Goal: Check status: Check status

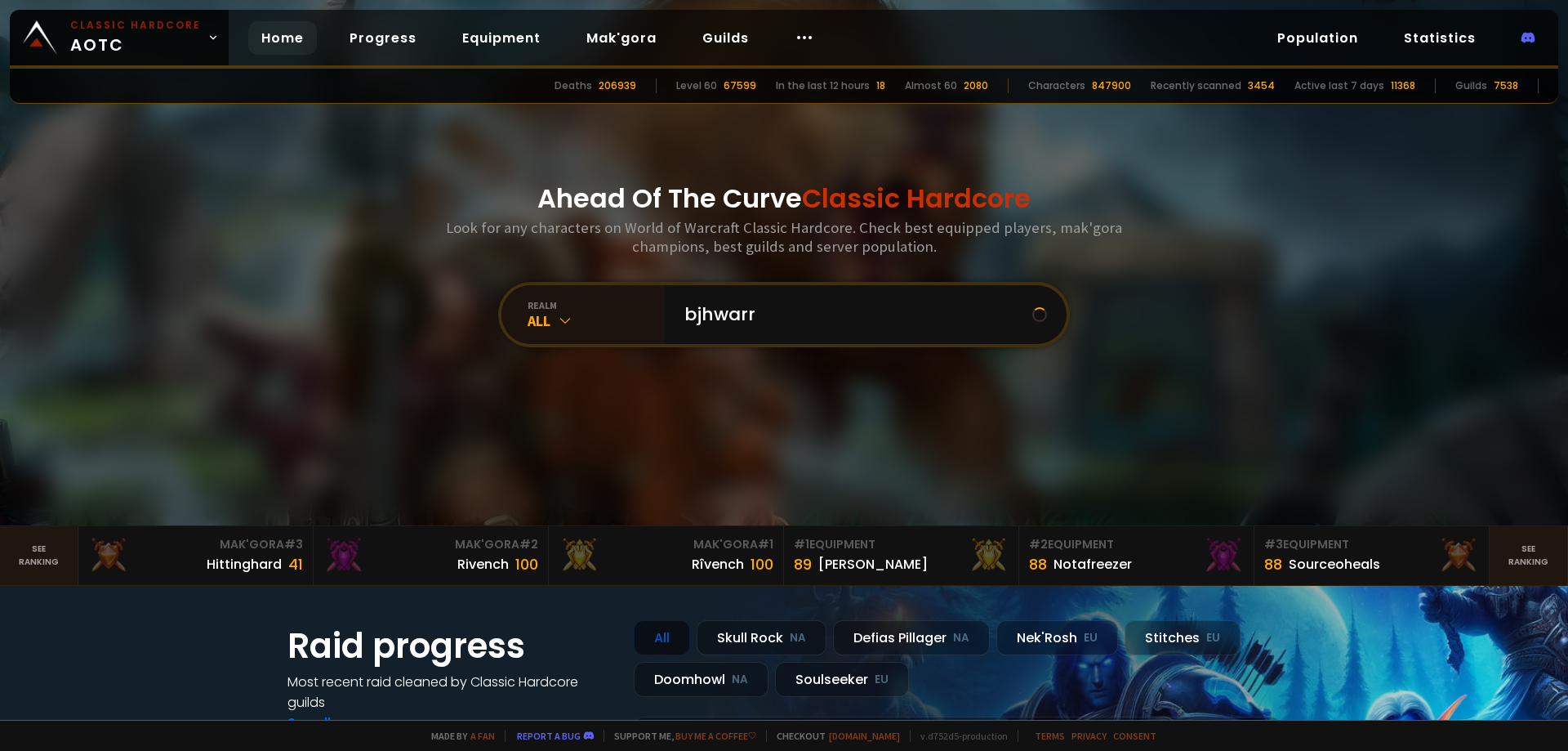
type input "bjhwarri"
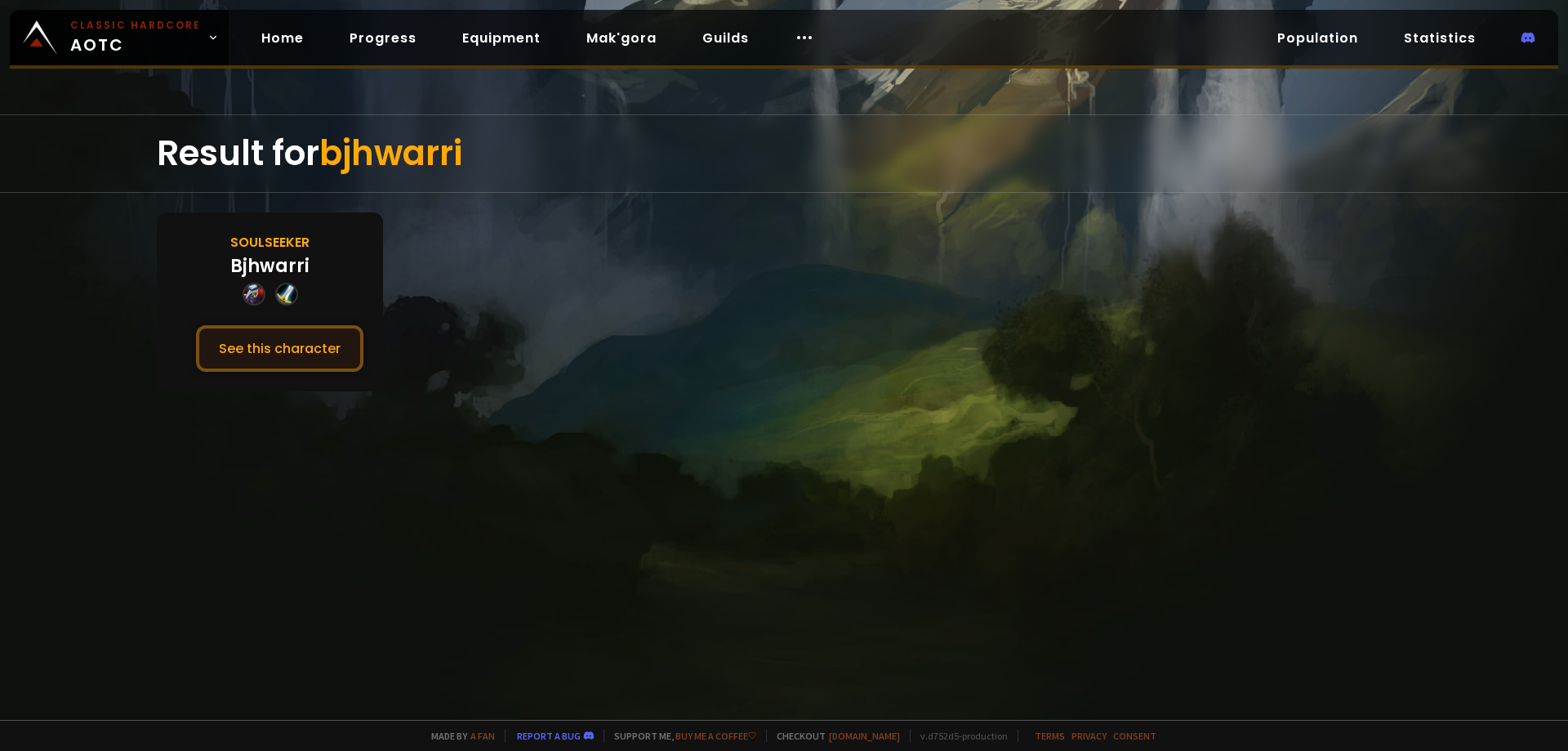
click at [315, 348] on button "See this character" at bounding box center [279, 348] width 168 height 46
